Goal: Information Seeking & Learning: Learn about a topic

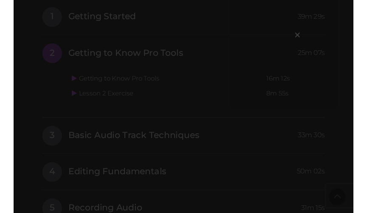
scroll to position [559, 0]
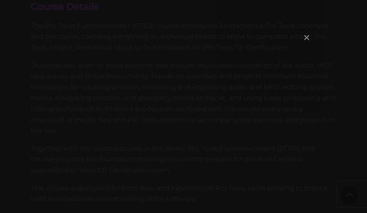
click at [305, 37] on span "×" at bounding box center [307, 37] width 9 height 18
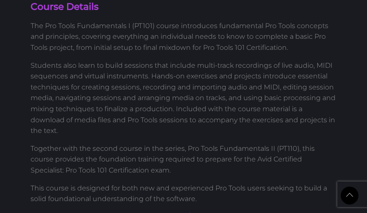
scroll to position [1111, 0]
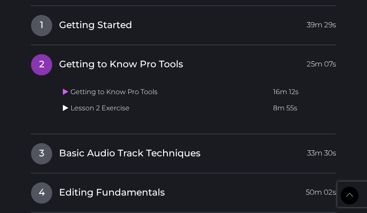
click at [68, 109] on link at bounding box center [67, 108] width 8 height 8
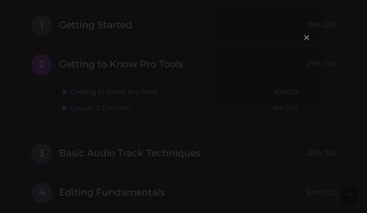
click at [310, 38] on span "×" at bounding box center [307, 37] width 9 height 18
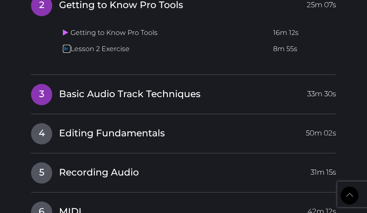
scroll to position [1173, 0]
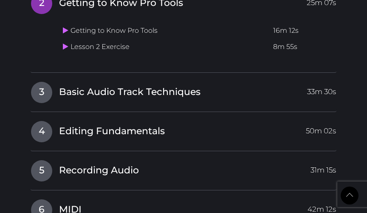
click at [127, 87] on span "Basic Audio Track Techniques" at bounding box center [130, 91] width 142 height 13
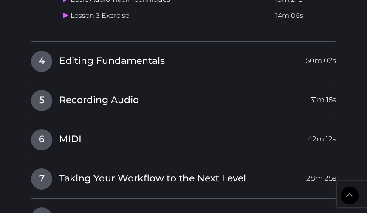
scroll to position [1242, 0]
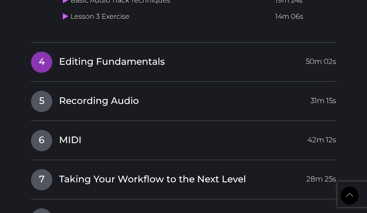
click at [72, 57] on span "Editing Fundamentals" at bounding box center [112, 61] width 106 height 13
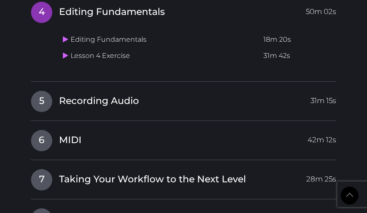
click at [82, 13] on span "Editing Fundamentals" at bounding box center [112, 12] width 106 height 13
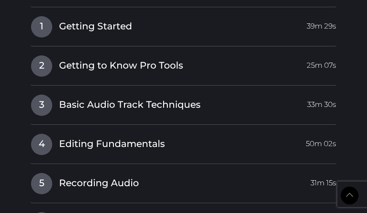
scroll to position [1111, 0]
click at [91, 90] on div "I Pro Tools 101 Certification Intro Video 31:17 min 1 Getting Started 39m 29s G…" at bounding box center [184, 206] width 306 height 461
click at [94, 95] on link "3 Basic Audio Track Techniques 33m 30s" at bounding box center [184, 103] width 306 height 18
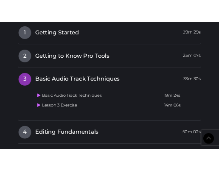
scroll to position [1134, 0]
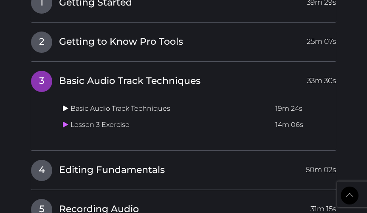
click at [67, 106] on icon at bounding box center [66, 108] width 6 height 7
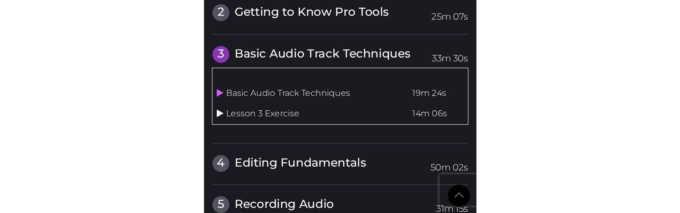
scroll to position [1281, 0]
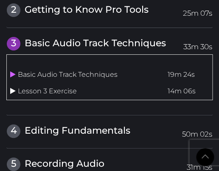
click at [12, 90] on icon at bounding box center [13, 91] width 6 height 7
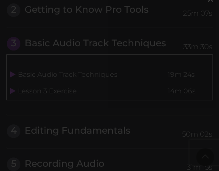
click at [215, 34] on div "×" at bounding box center [109, 59] width 211 height 111
click at [9, 75] on div "×" at bounding box center [109, 59] width 211 height 111
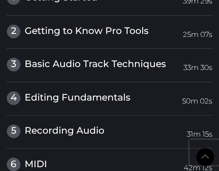
scroll to position [1381, 0]
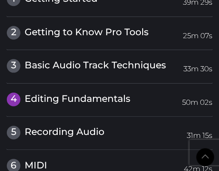
click at [69, 93] on span "Editing Fundamentals" at bounding box center [78, 98] width 106 height 11
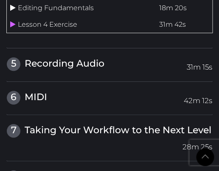
click at [12, 4] on icon at bounding box center [13, 7] width 6 height 7
